Goal: Task Accomplishment & Management: Use online tool/utility

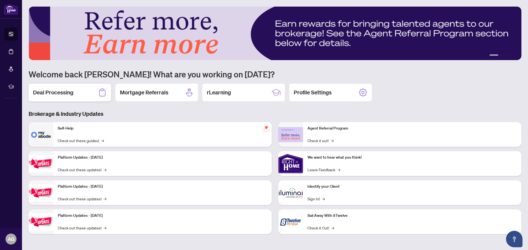
click at [54, 91] on h2 "Deal Processing" at bounding box center [53, 93] width 40 height 8
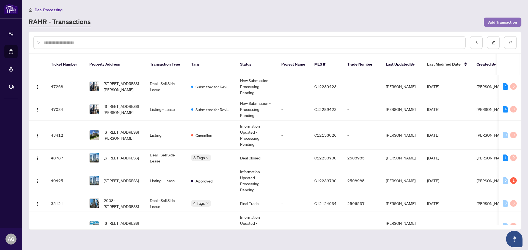
click at [499, 24] on span "Add Transaction" at bounding box center [502, 22] width 29 height 9
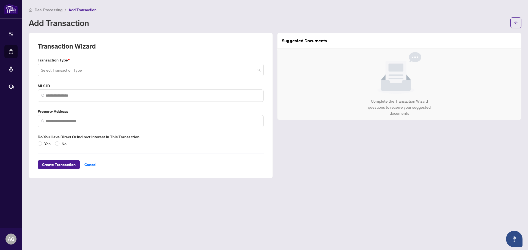
click at [81, 71] on input "search" at bounding box center [148, 71] width 214 height 12
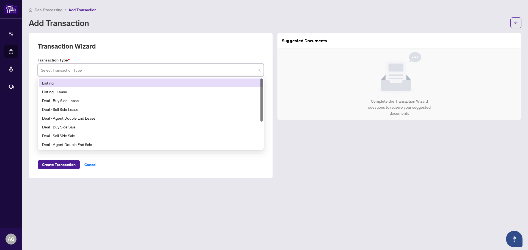
click at [51, 82] on div "Listing" at bounding box center [150, 83] width 217 height 6
